Goal: Information Seeking & Learning: Compare options

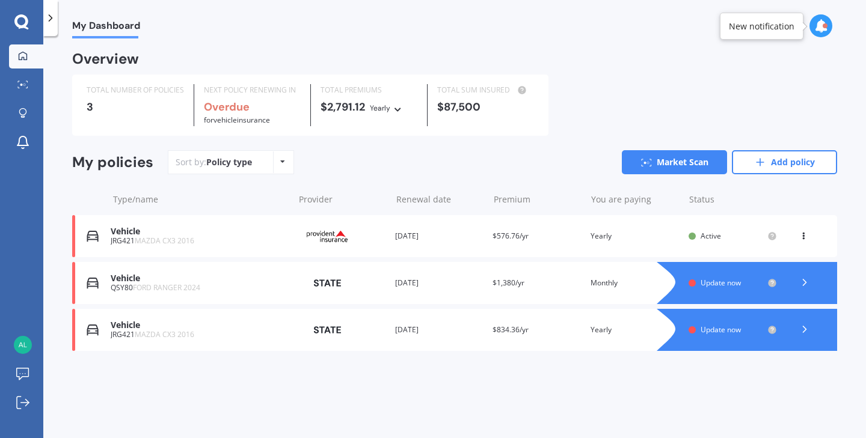
click at [280, 158] on icon at bounding box center [282, 161] width 5 height 7
click at [351, 171] on div "Sort by: Policy type Policy type Alphabetical Date added Renewing next Market S…" at bounding box center [502, 162] width 669 height 24
click at [803, 278] on icon at bounding box center [804, 283] width 12 height 12
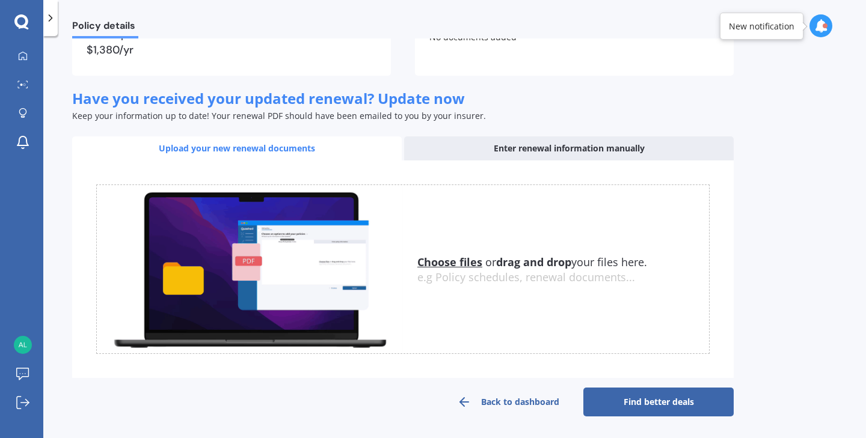
scroll to position [127, 0]
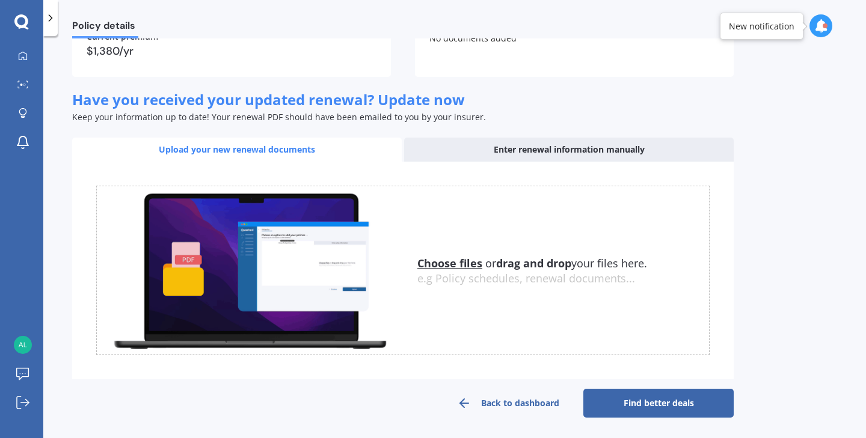
click at [489, 400] on link "Back to dashboard" at bounding box center [508, 403] width 150 height 29
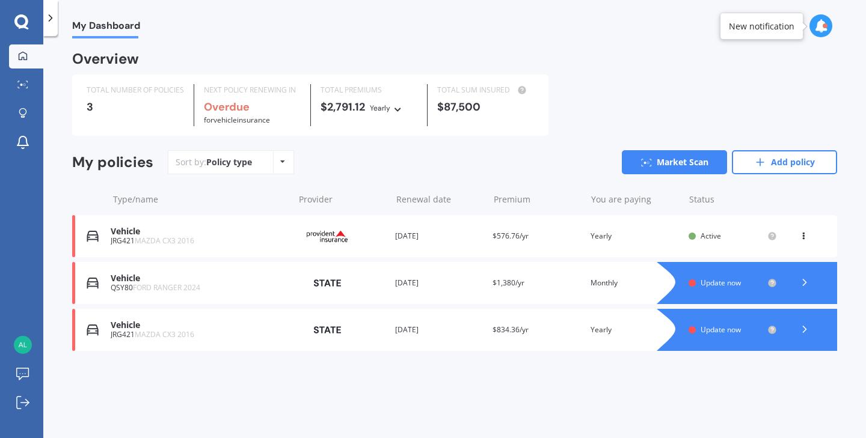
click at [136, 236] on span "MAZDA CX3 2016" at bounding box center [165, 241] width 60 height 10
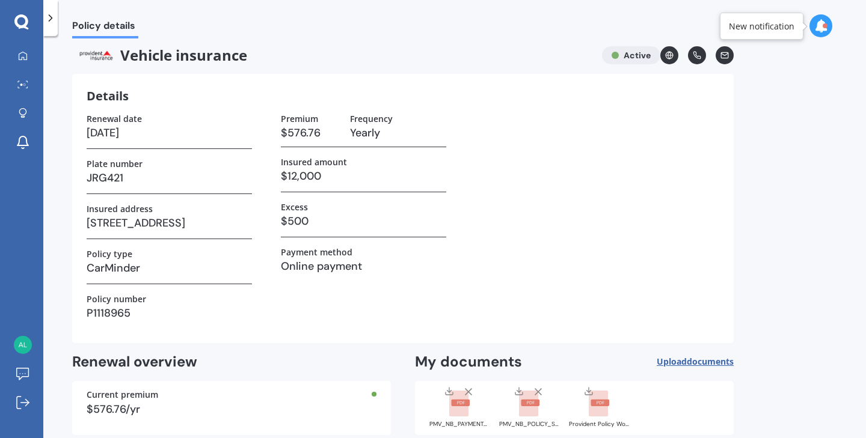
scroll to position [4, 0]
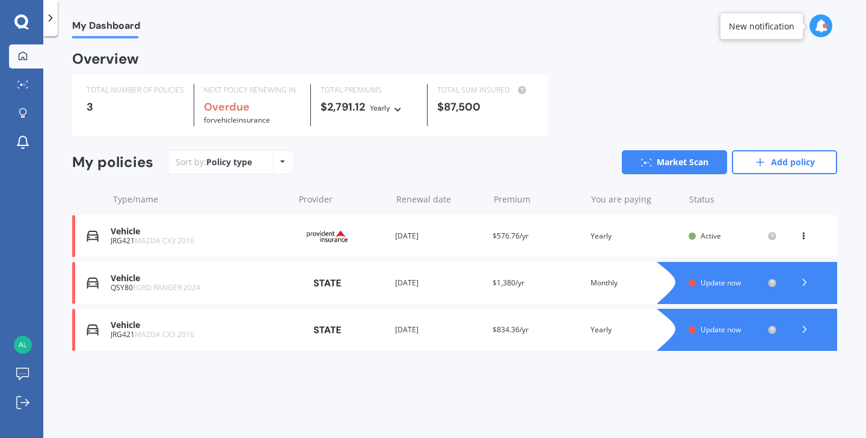
click at [130, 326] on div "Vehicle" at bounding box center [199, 325] width 177 height 10
click at [103, 328] on div "Vehicle JRG421 MAZDA CX3 2016 Provider Renewal date [DATE] Premium $834.36/yr Y…" at bounding box center [454, 330] width 765 height 42
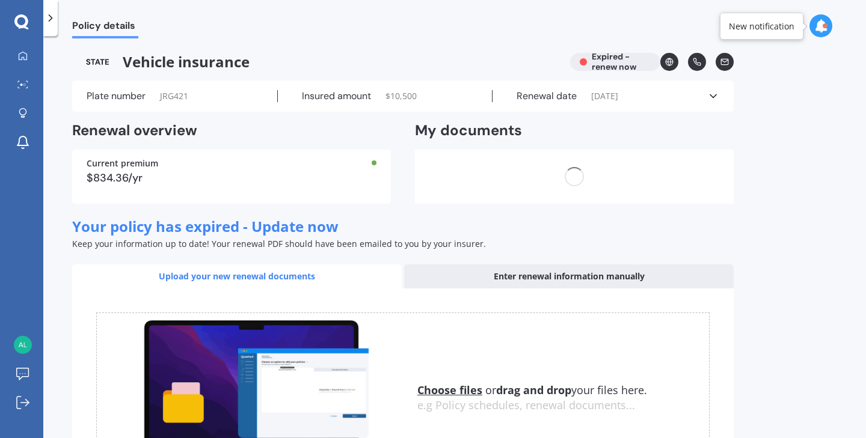
click at [103, 328] on img at bounding box center [250, 397] width 306 height 169
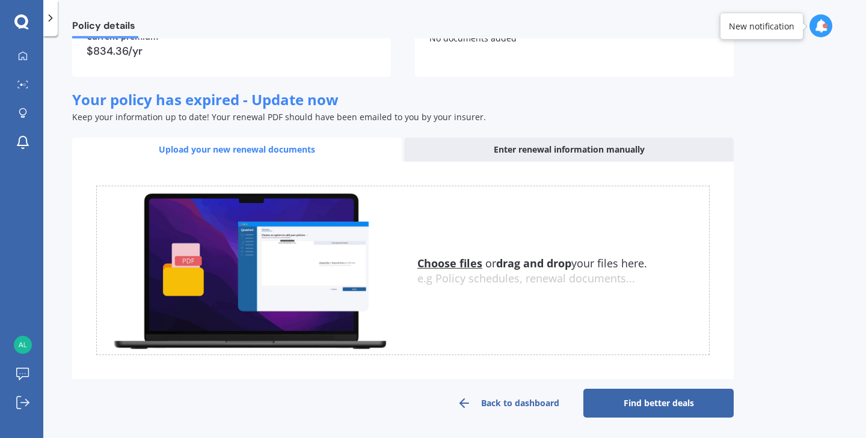
click at [469, 400] on icon at bounding box center [464, 403] width 14 height 14
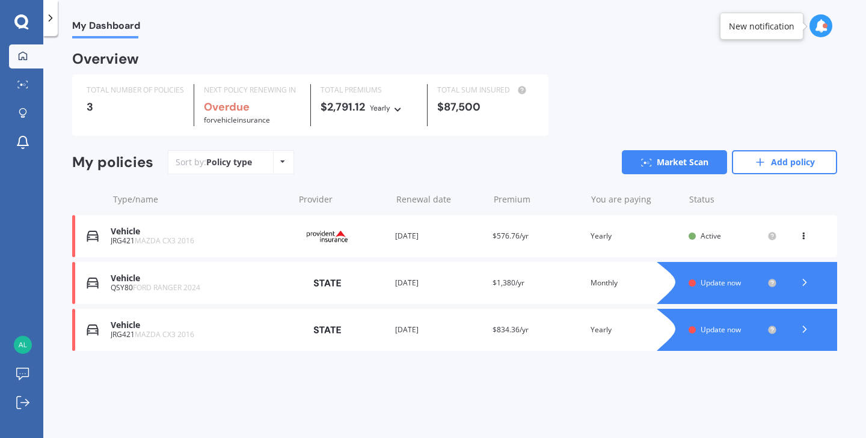
click at [112, 324] on div "Vehicle" at bounding box center [199, 325] width 177 height 10
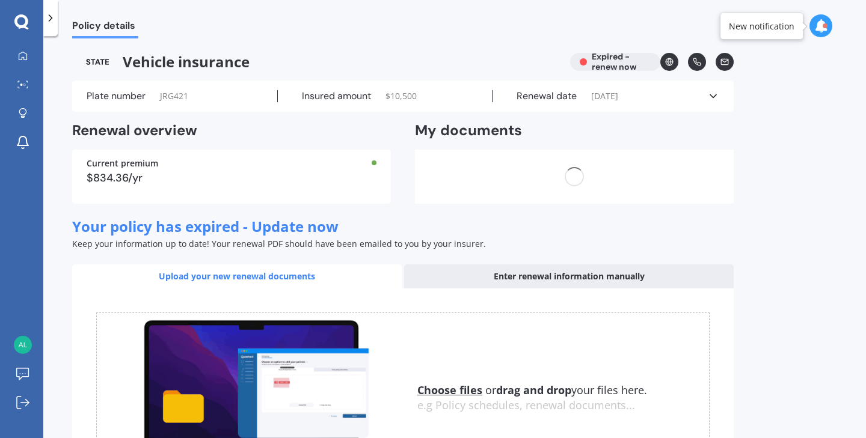
click at [112, 324] on img at bounding box center [250, 397] width 306 height 169
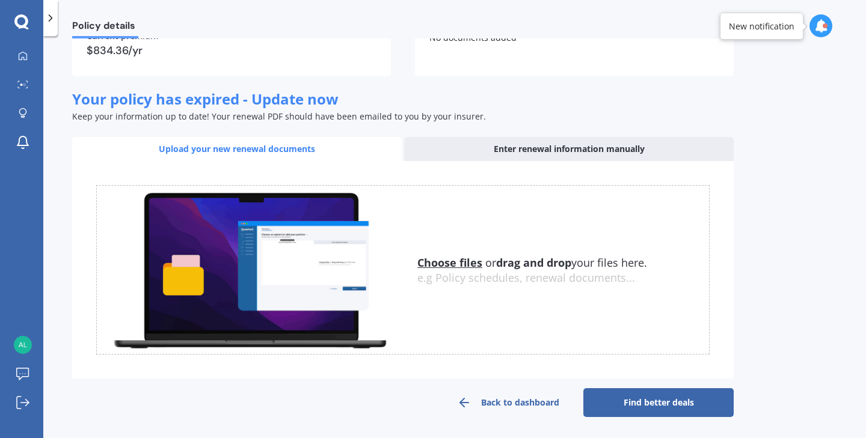
scroll to position [127, 0]
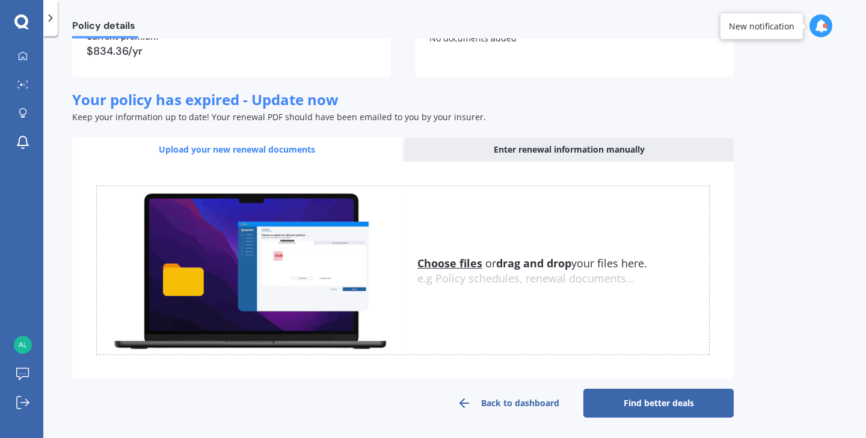
click at [363, 367] on div "Uploading Choose files or drag and drop your files here. Choose files or photos…" at bounding box center [402, 271] width 661 height 218
click at [465, 403] on line at bounding box center [464, 403] width 8 height 0
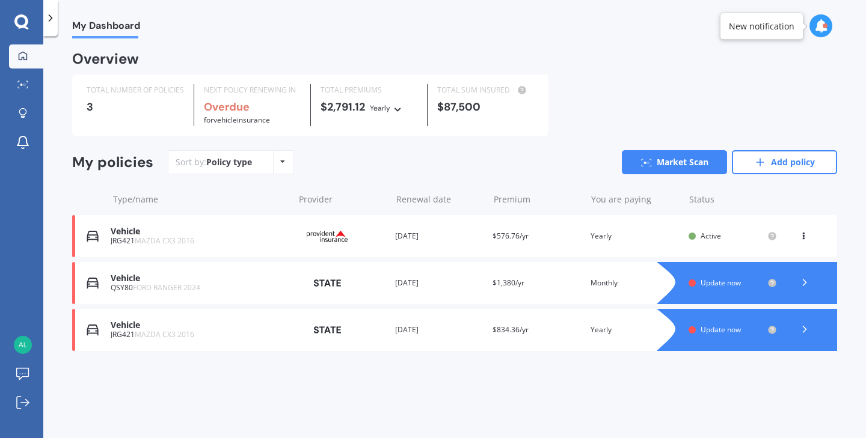
click at [807, 277] on icon at bounding box center [804, 283] width 12 height 12
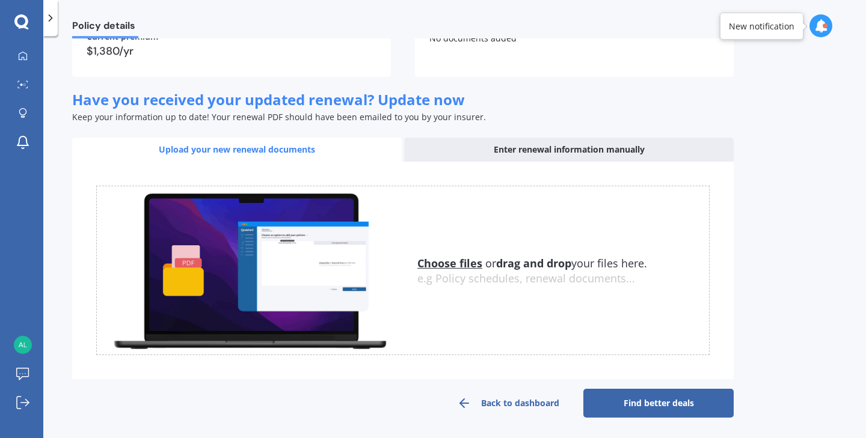
click at [610, 396] on link "Find better deals" at bounding box center [658, 403] width 150 height 29
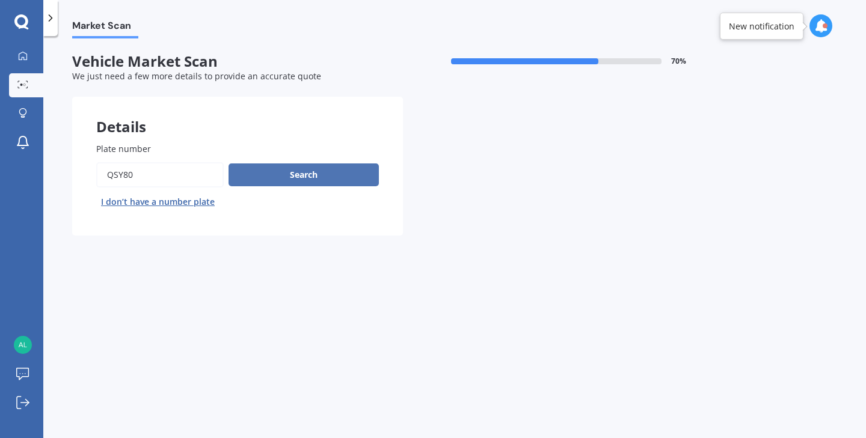
click at [325, 168] on button "Search" at bounding box center [303, 175] width 150 height 23
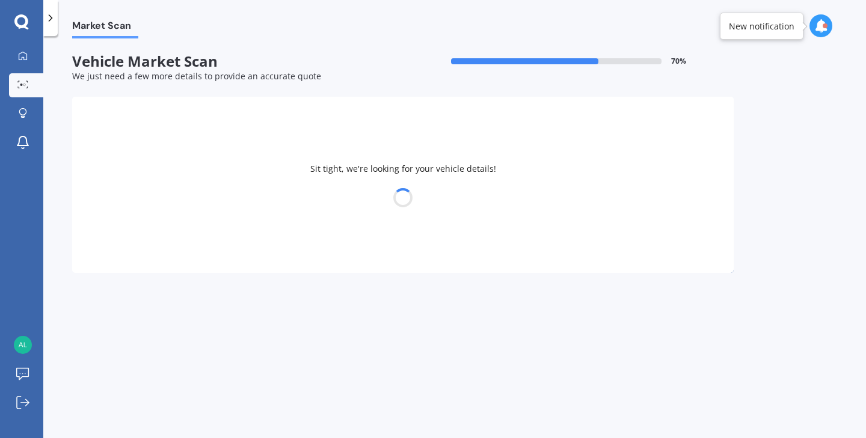
select select "FORD"
select select "RANGER"
select select "11"
select select "04"
select select "1959"
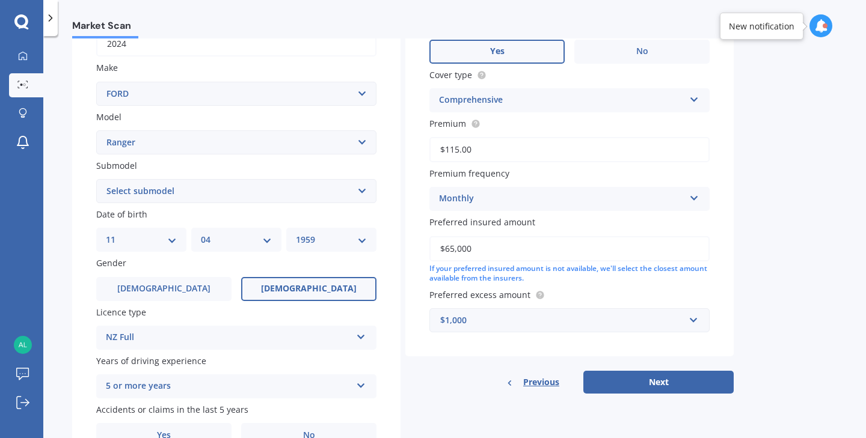
scroll to position [207, 0]
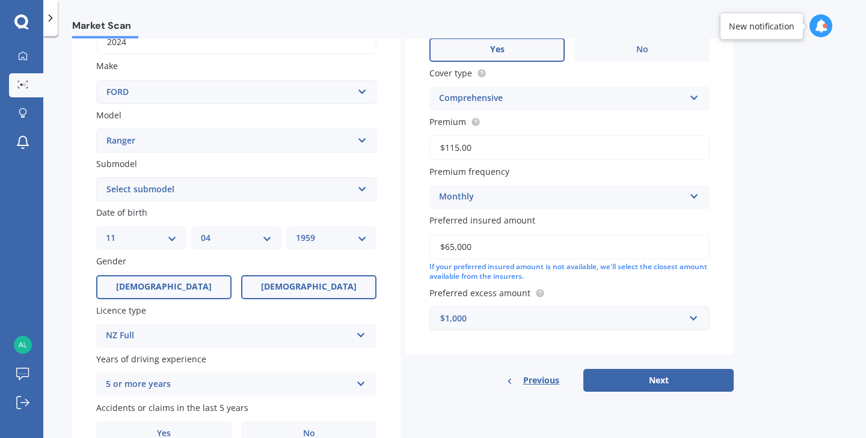
click at [185, 279] on label "[DEMOGRAPHIC_DATA]" at bounding box center [163, 287] width 135 height 24
click at [0, 0] on input "[DEMOGRAPHIC_DATA]" at bounding box center [0, 0] width 0 height 0
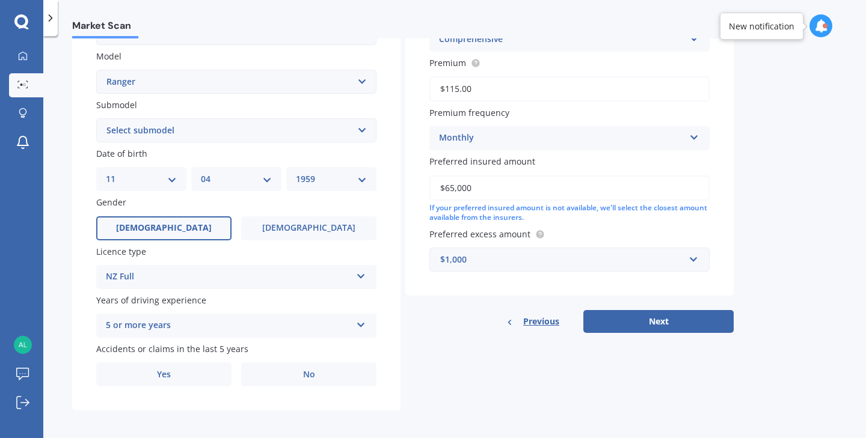
scroll to position [265, 0]
click at [367, 319] on div "5 or more years 5 or more years 4 years 3 years 2 years 1 year" at bounding box center [236, 326] width 280 height 24
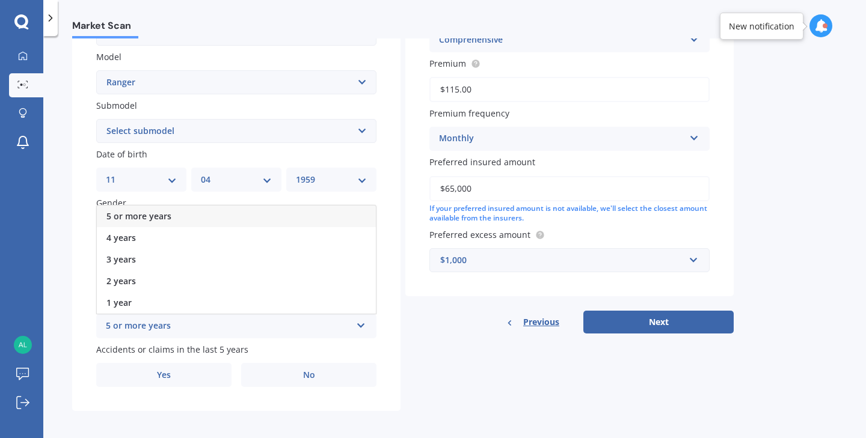
click at [367, 319] on div "5 or more years 5 or more years 4 years 3 years 2 years 1 year" at bounding box center [236, 326] width 280 height 24
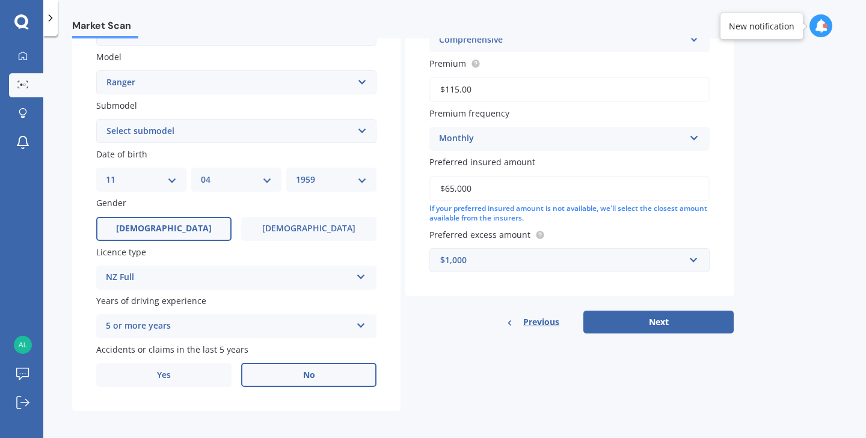
click at [317, 371] on label "No" at bounding box center [308, 375] width 135 height 24
click at [0, 0] on input "No" at bounding box center [0, 0] width 0 height 0
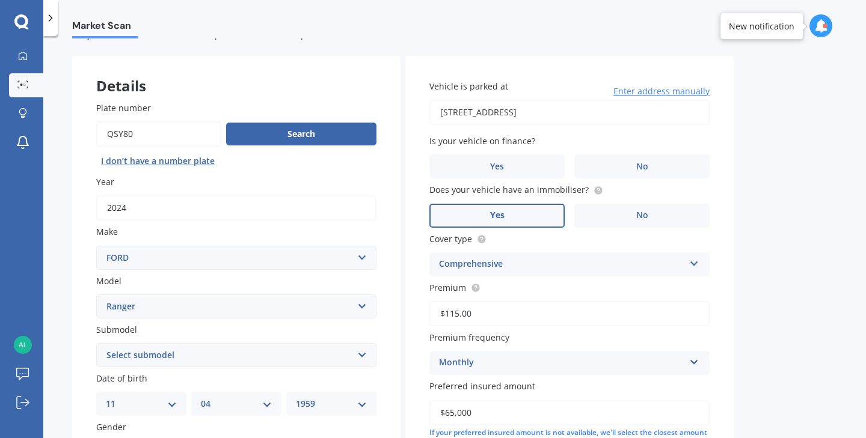
scroll to position [34, 0]
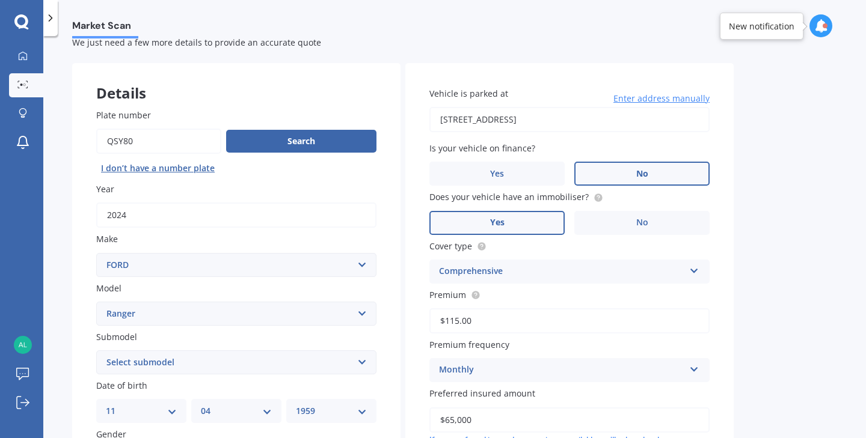
click at [639, 176] on span "No" at bounding box center [642, 174] width 12 height 10
click at [0, 0] on input "No" at bounding box center [0, 0] width 0 height 0
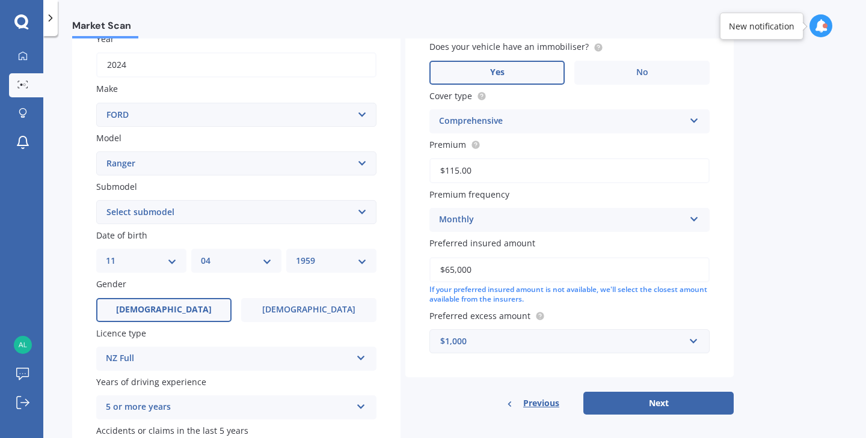
scroll to position [189, 0]
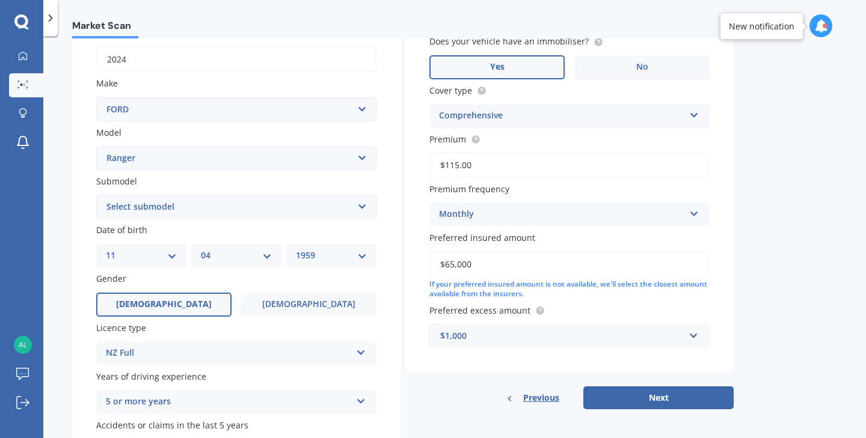
click at [696, 209] on icon at bounding box center [694, 211] width 10 height 8
click at [745, 241] on div "Market Scan Vehicle Market Scan 70 % We just need a few more details to provide…" at bounding box center [454, 239] width 823 height 402
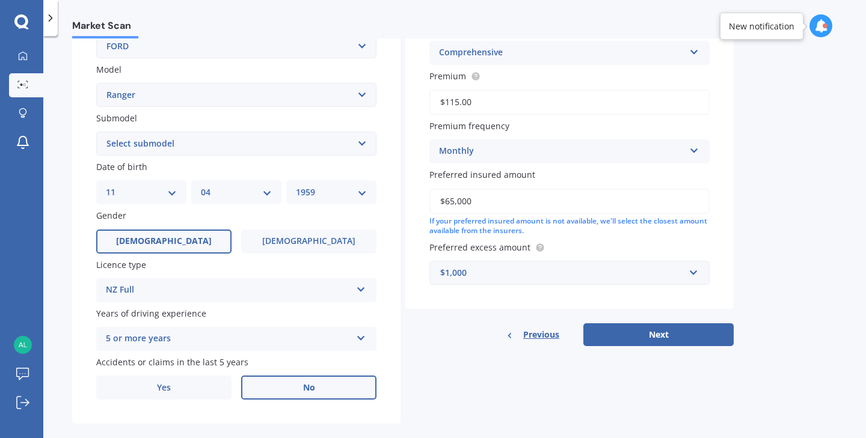
scroll to position [256, 0]
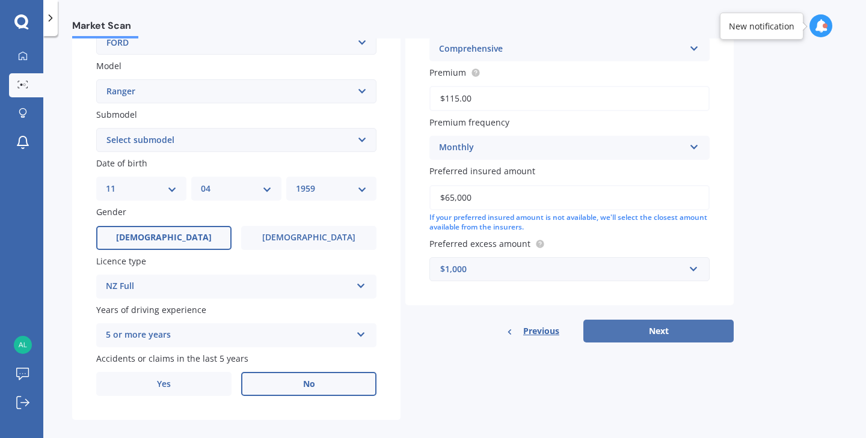
click at [654, 325] on button "Next" at bounding box center [658, 331] width 150 height 23
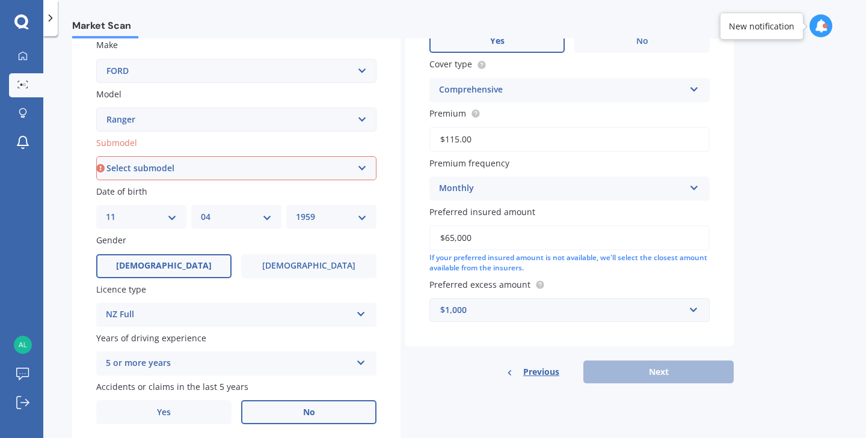
scroll to position [223, 0]
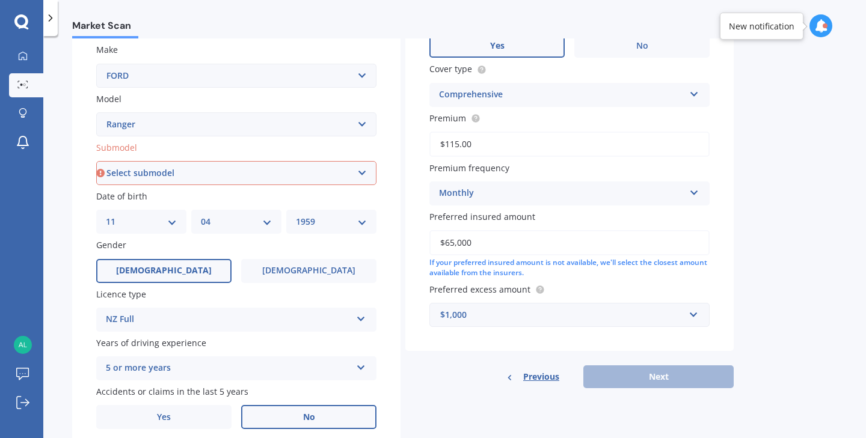
select select "25"
select select "07"
select select "1957"
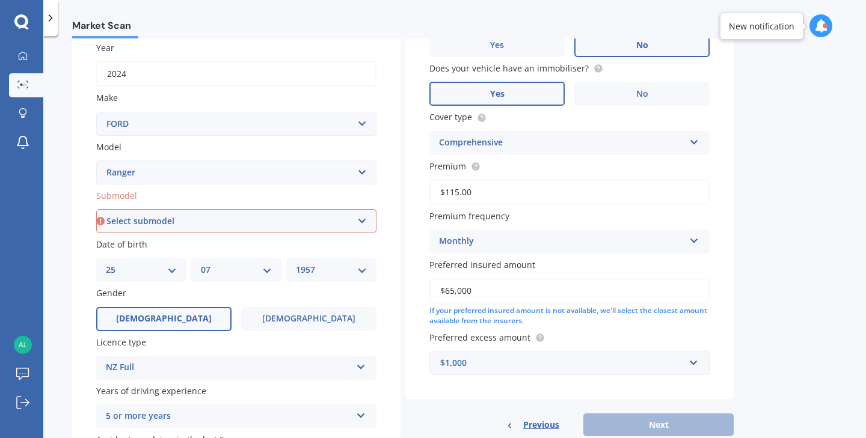
scroll to position [172, 0]
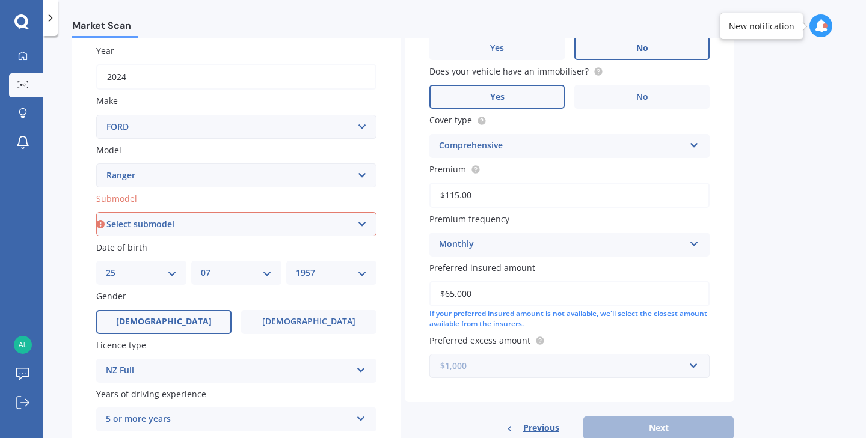
click at [694, 363] on input "text" at bounding box center [565, 366] width 269 height 23
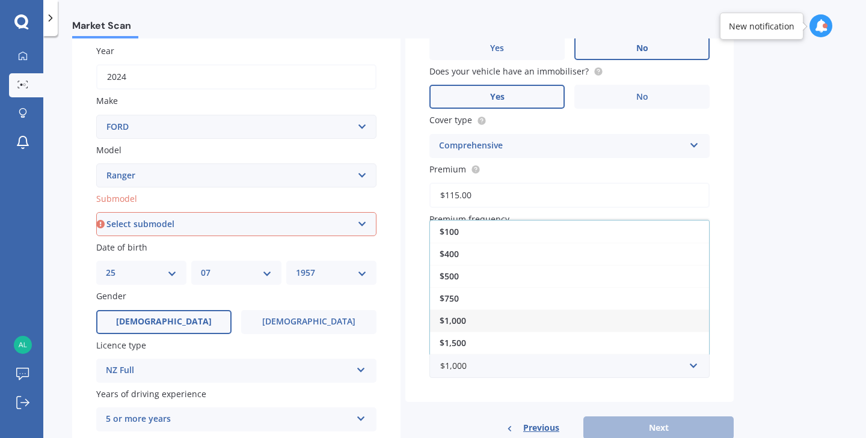
click at [755, 361] on div "Market Scan Vehicle Market Scan 70 % We just need a few more details to provide…" at bounding box center [454, 239] width 823 height 402
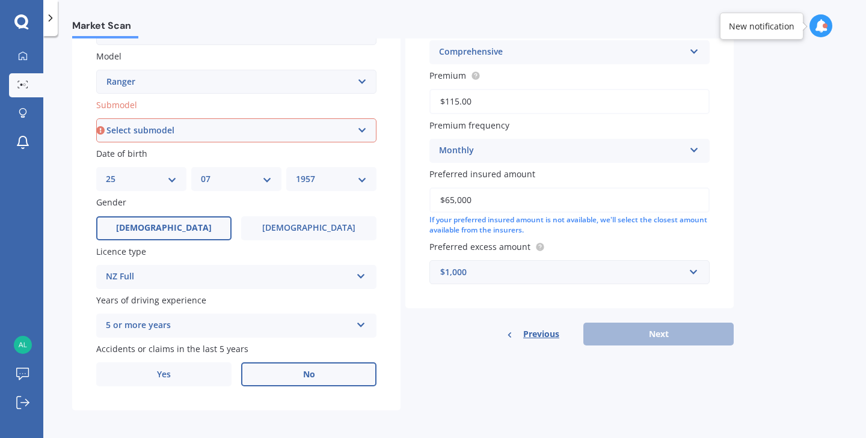
scroll to position [265, 0]
click at [823, 27] on div at bounding box center [825, 25] width 5 height 5
click at [823, 27] on icon at bounding box center [820, 25] width 13 height 13
